Goal: Navigation & Orientation: Find specific page/section

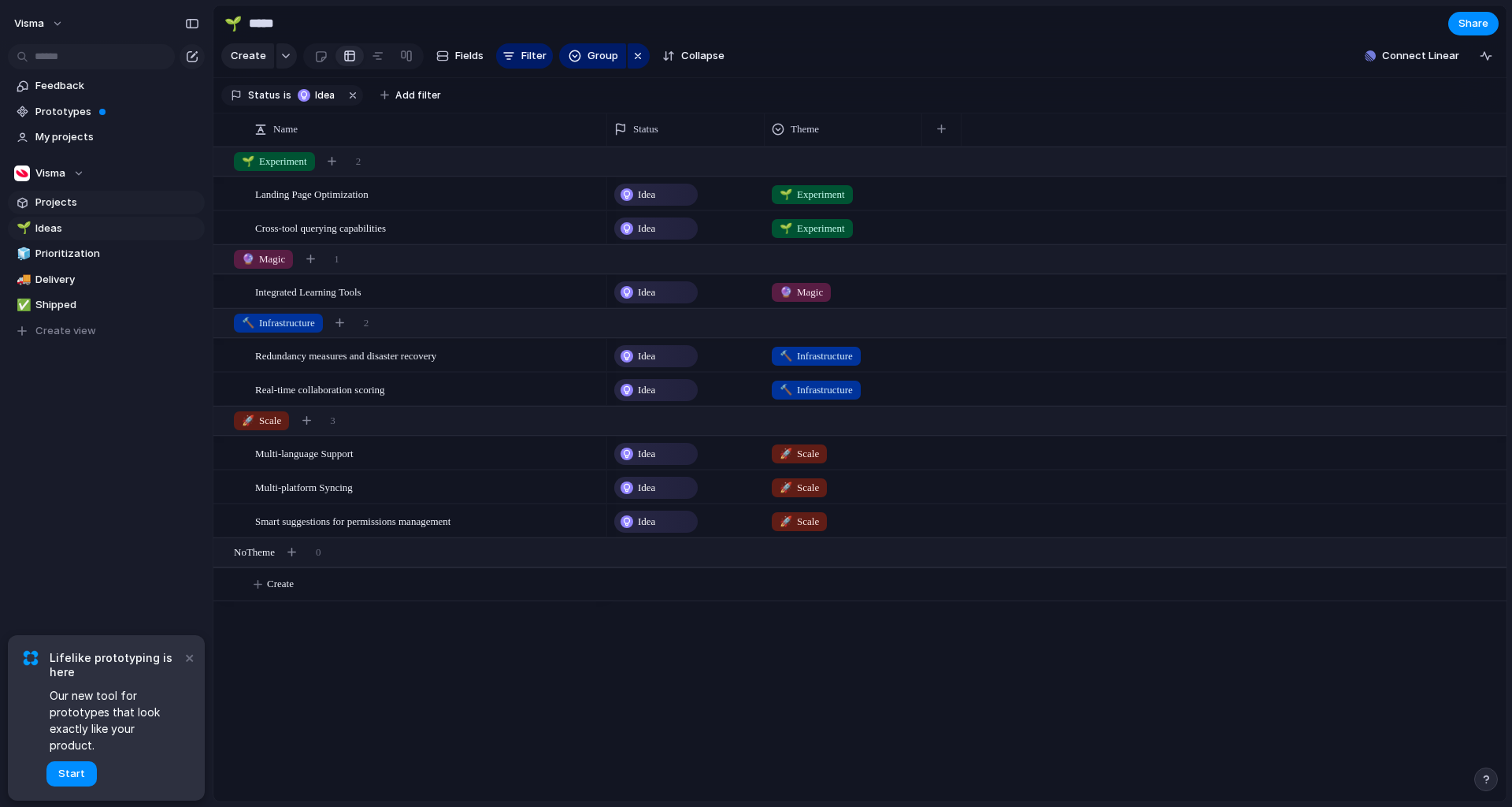
click at [63, 204] on span "Projects" at bounding box center [117, 203] width 164 height 16
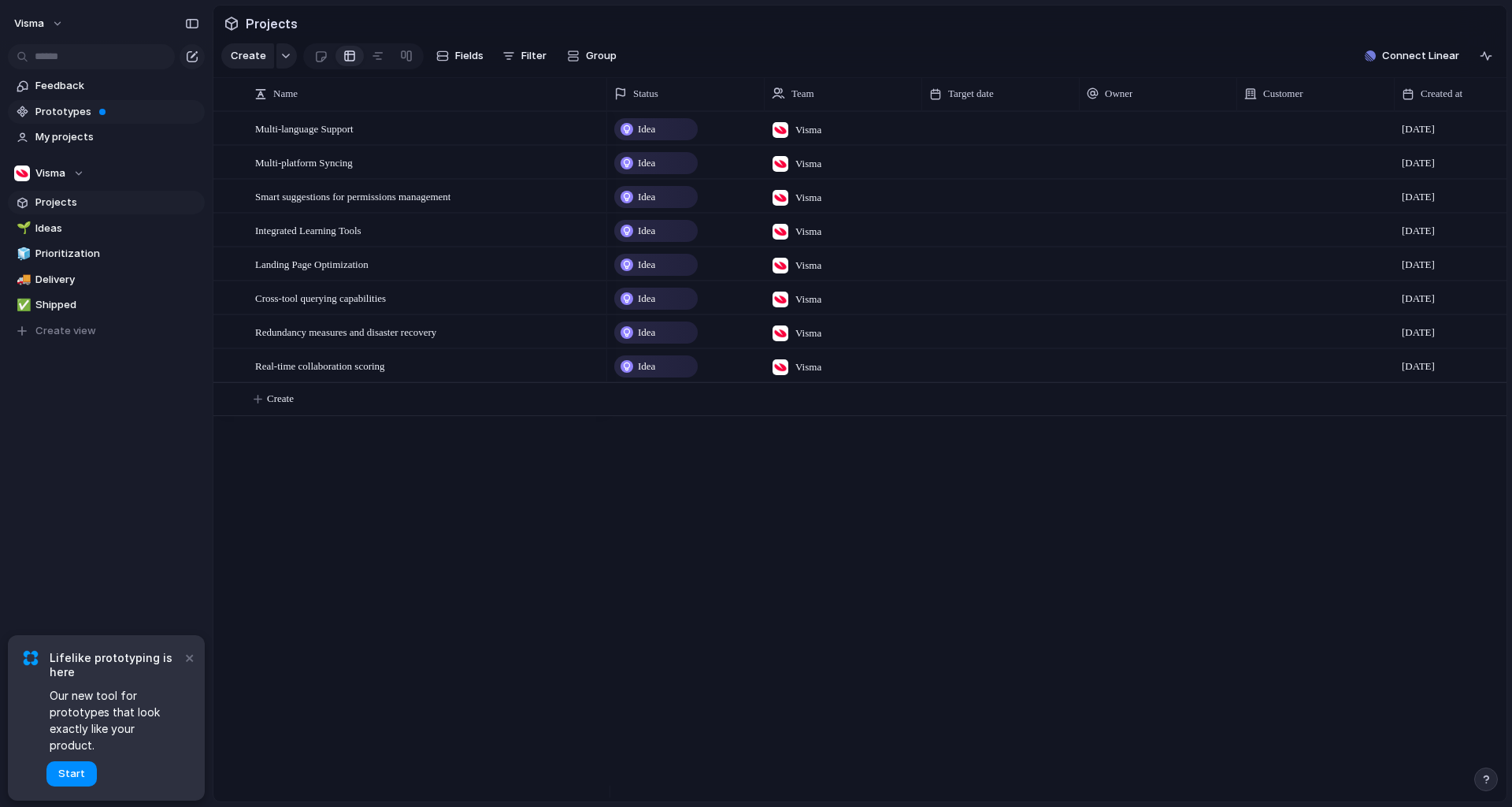
click at [68, 114] on span "Prototypes" at bounding box center [117, 112] width 164 height 16
